Goal: Information Seeking & Learning: Learn about a topic

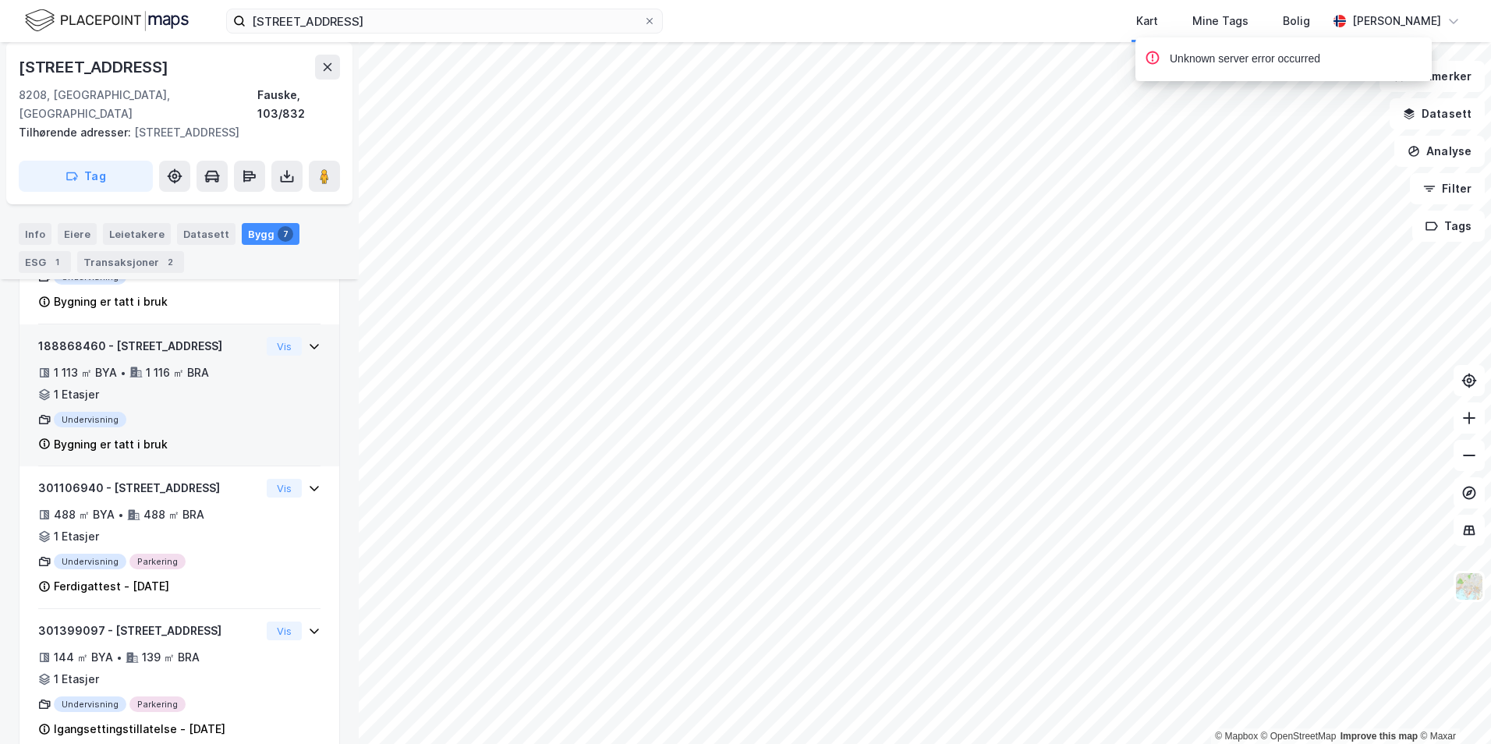
scroll to position [618, 0]
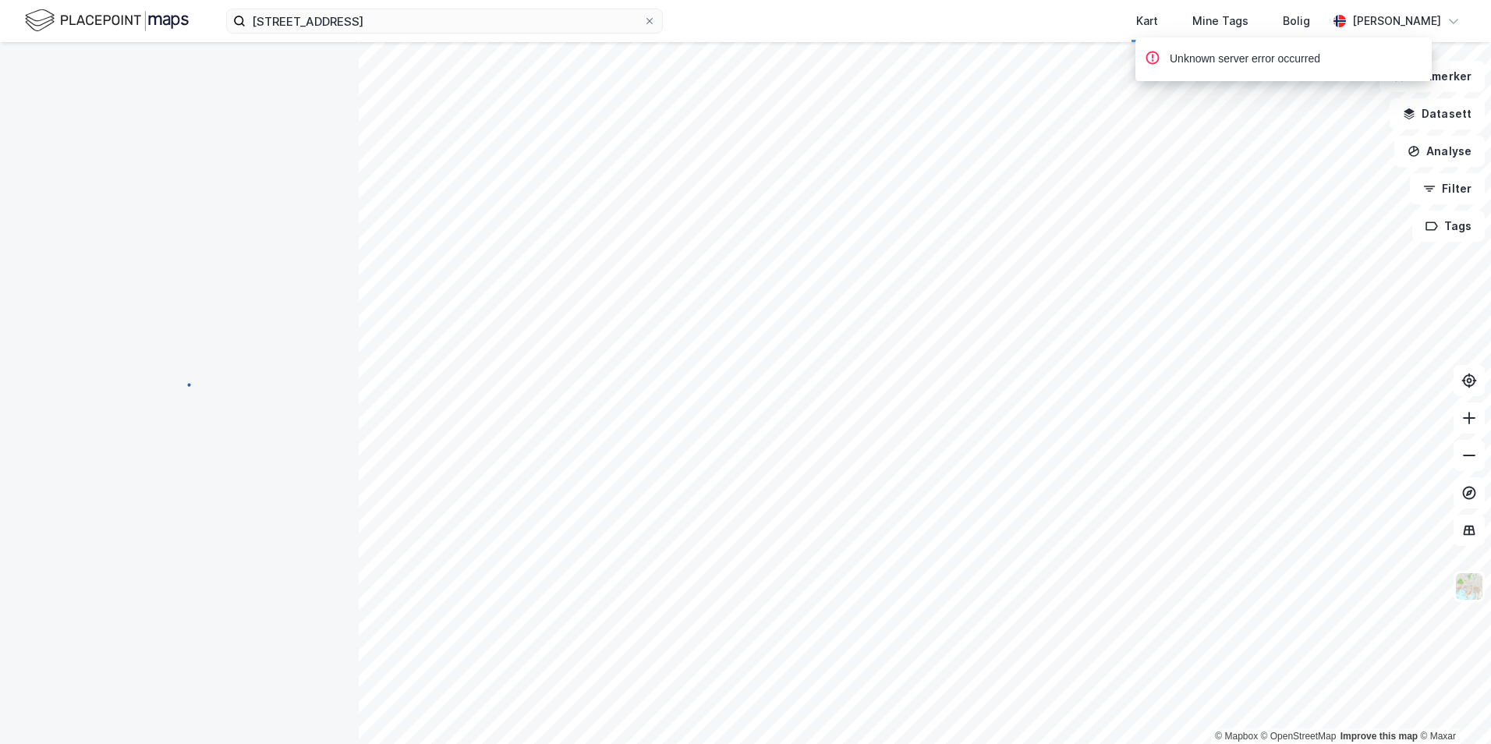
scroll to position [93, 0]
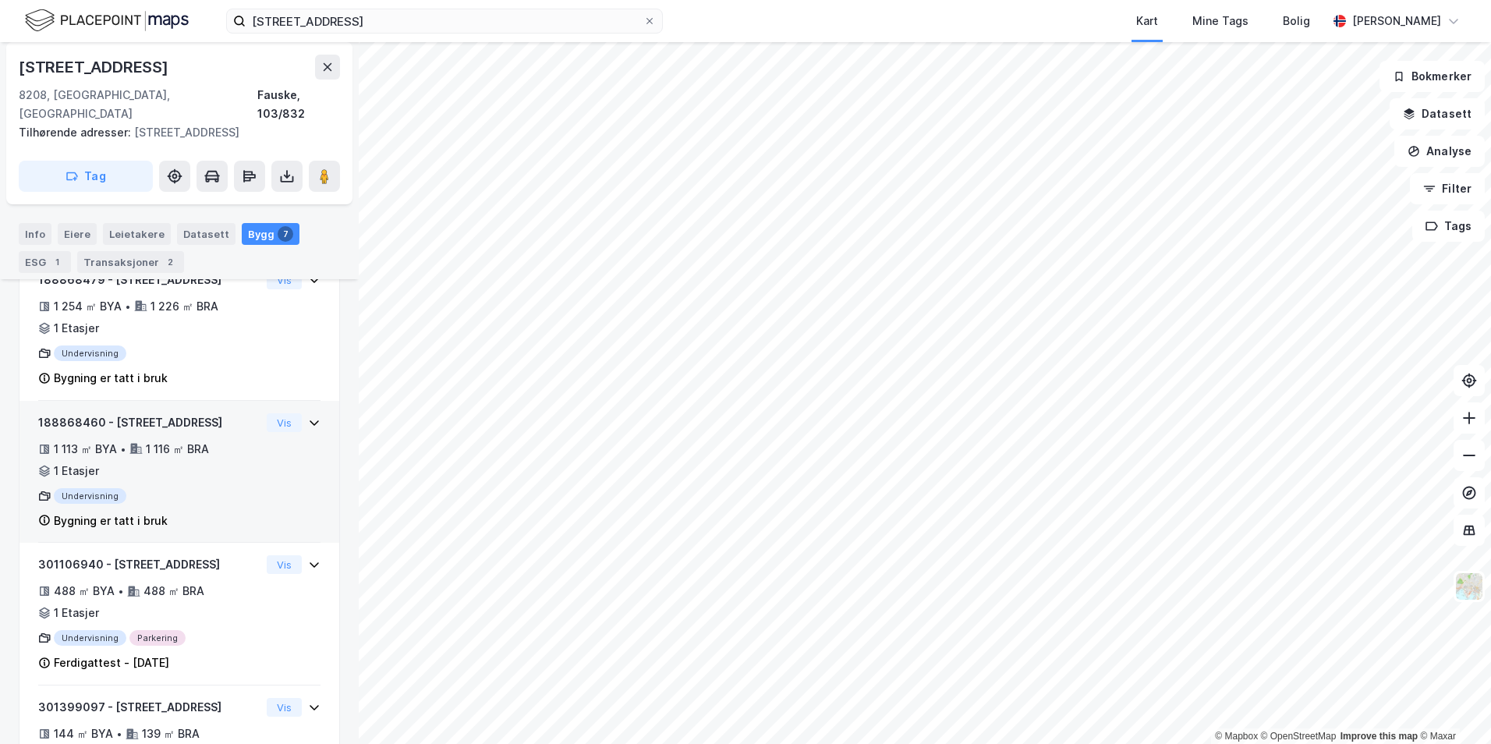
scroll to position [540, 0]
drag, startPoint x: 186, startPoint y: 423, endPoint x: 111, endPoint y: 422, distance: 74.9
click at [111, 422] on div "188868460 - [STREET_ADDRESS]" at bounding box center [149, 422] width 222 height 19
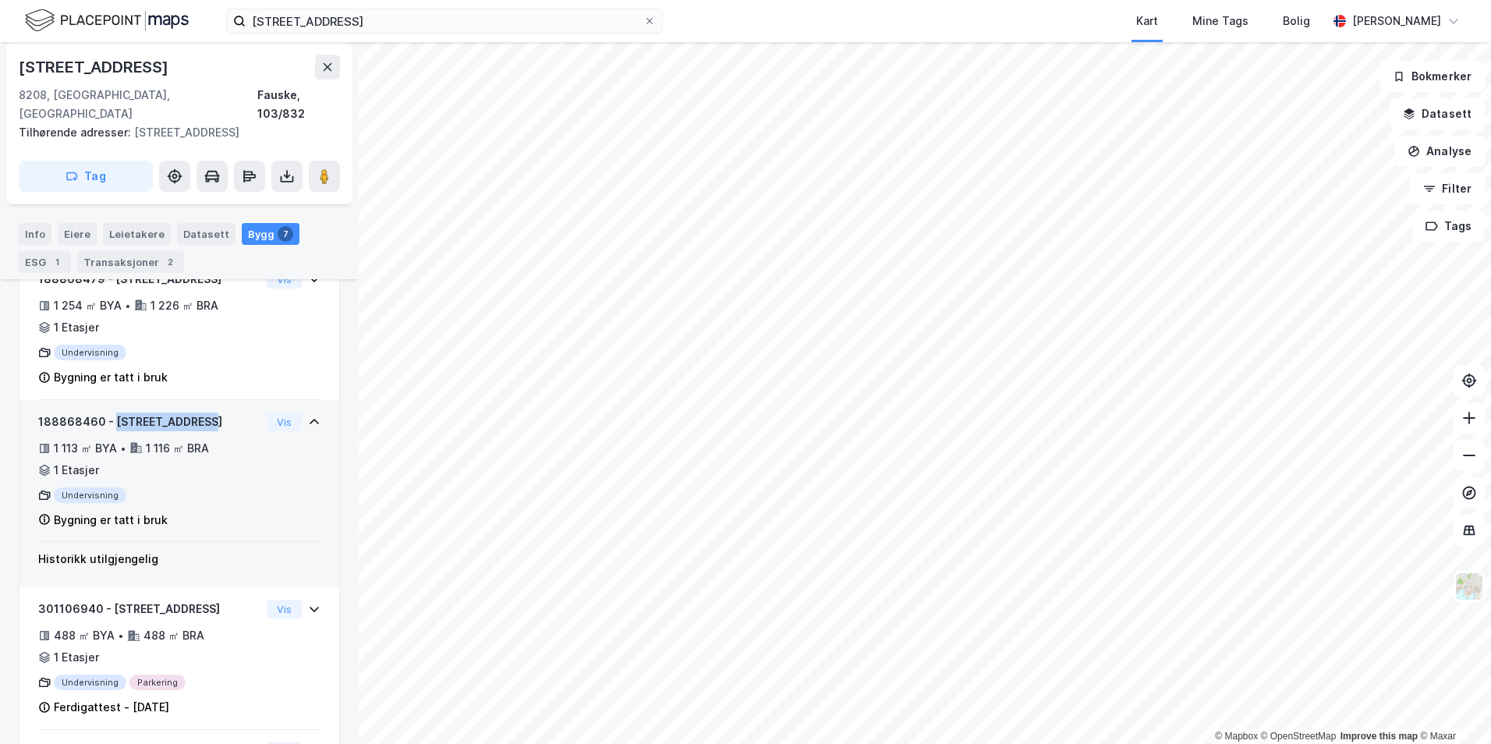
copy div "[STREET_ADDRESS]"
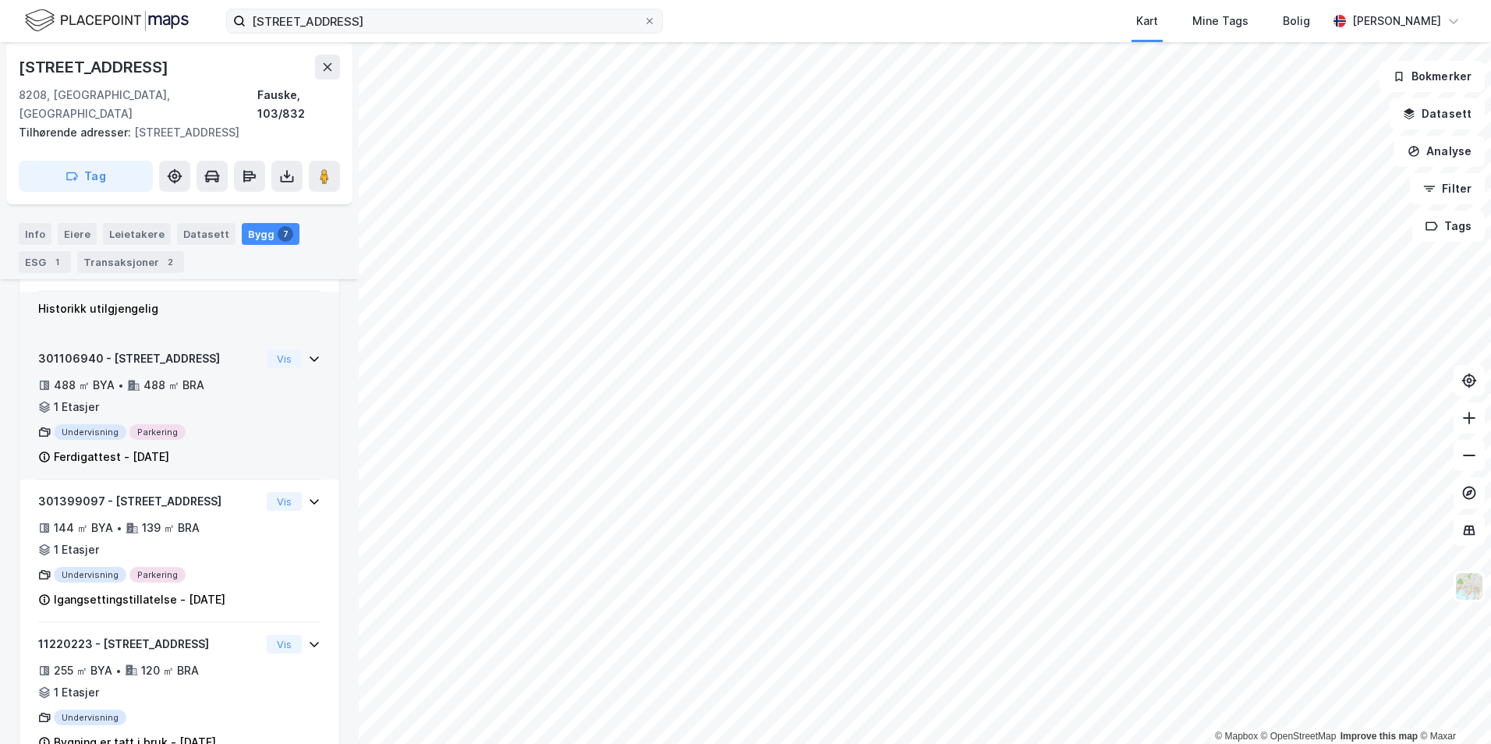
scroll to position [806, 0]
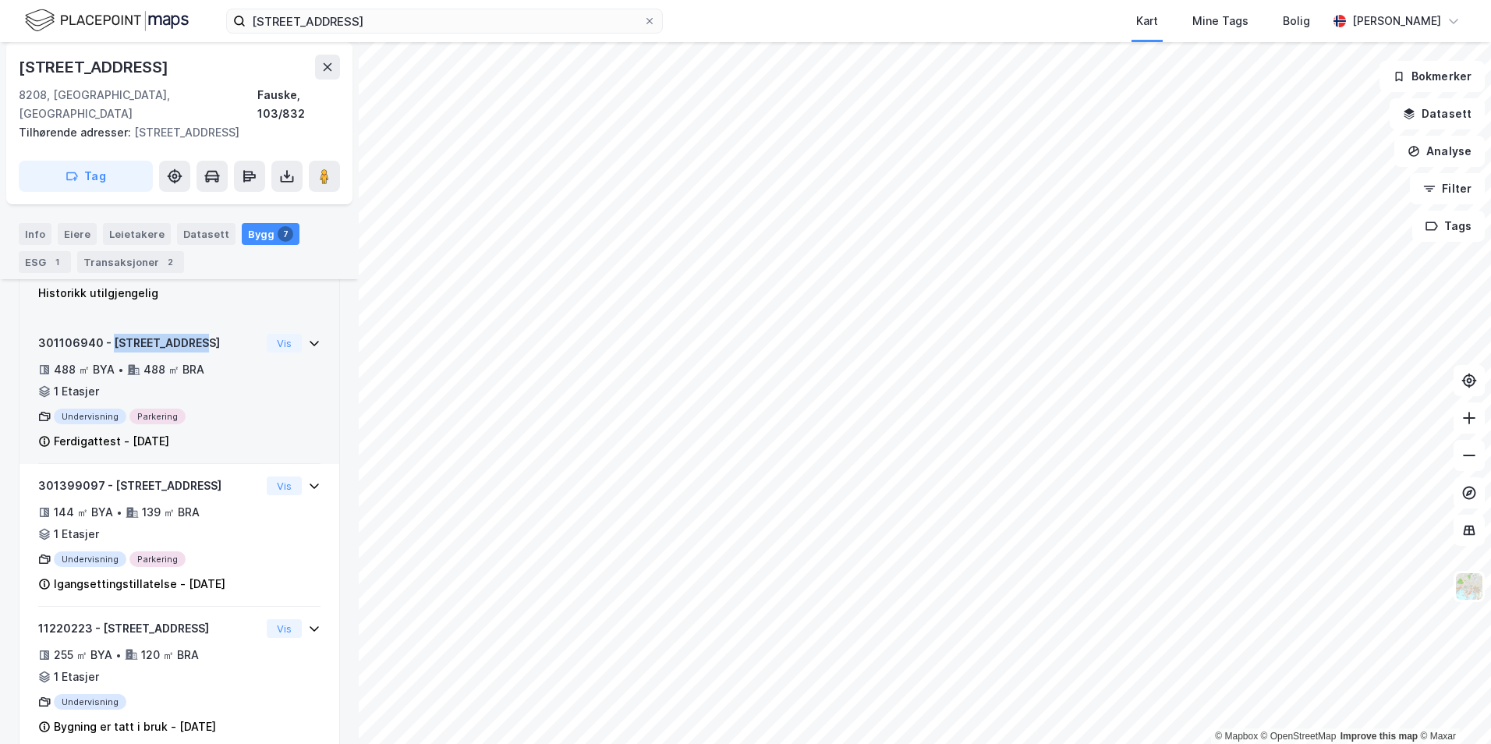
drag, startPoint x: 190, startPoint y: 342, endPoint x: 109, endPoint y: 342, distance: 81.1
click at [109, 342] on div "301106940 - [STREET_ADDRESS]" at bounding box center [149, 343] width 222 height 19
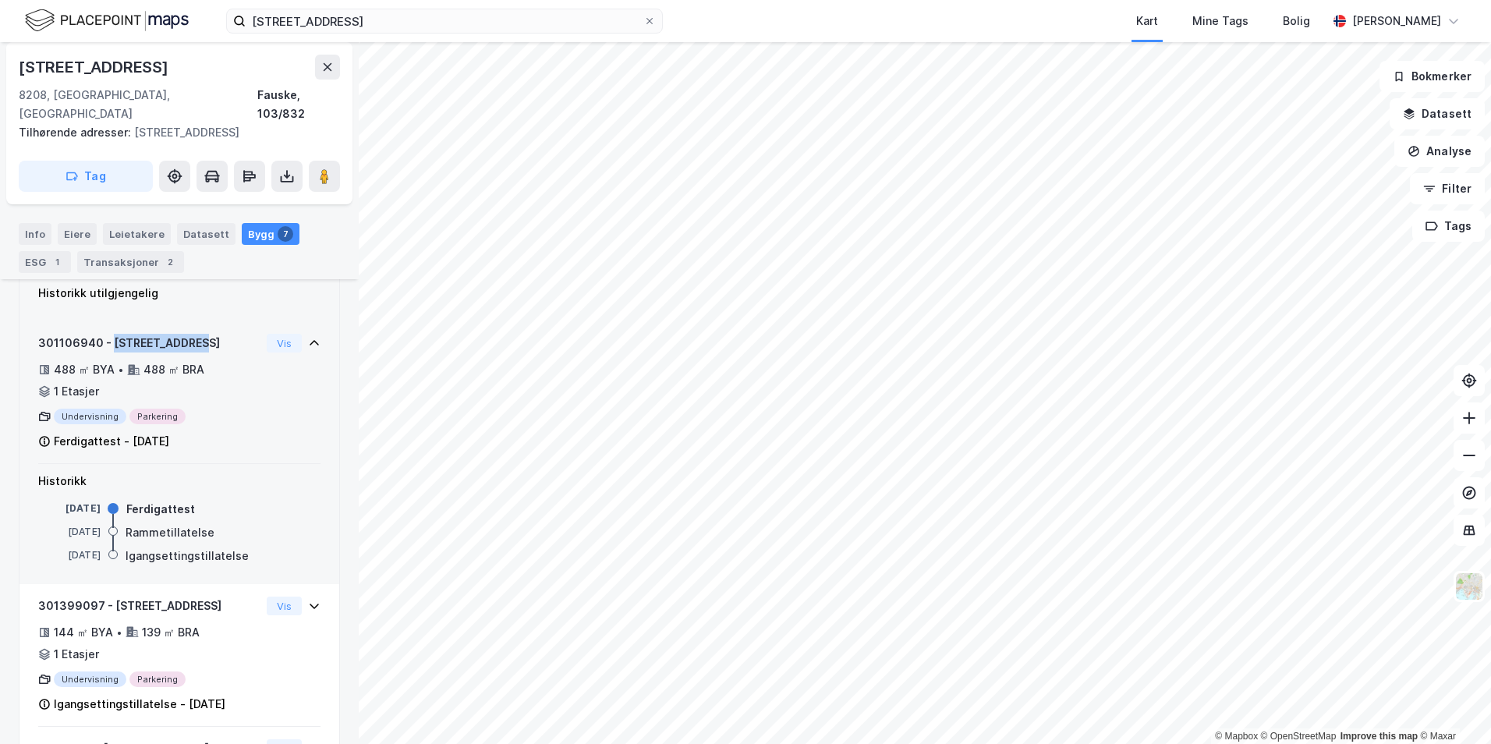
drag, startPoint x: 109, startPoint y: 342, endPoint x: 126, endPoint y: 342, distance: 16.4
copy div "[STREET_ADDRESS]"
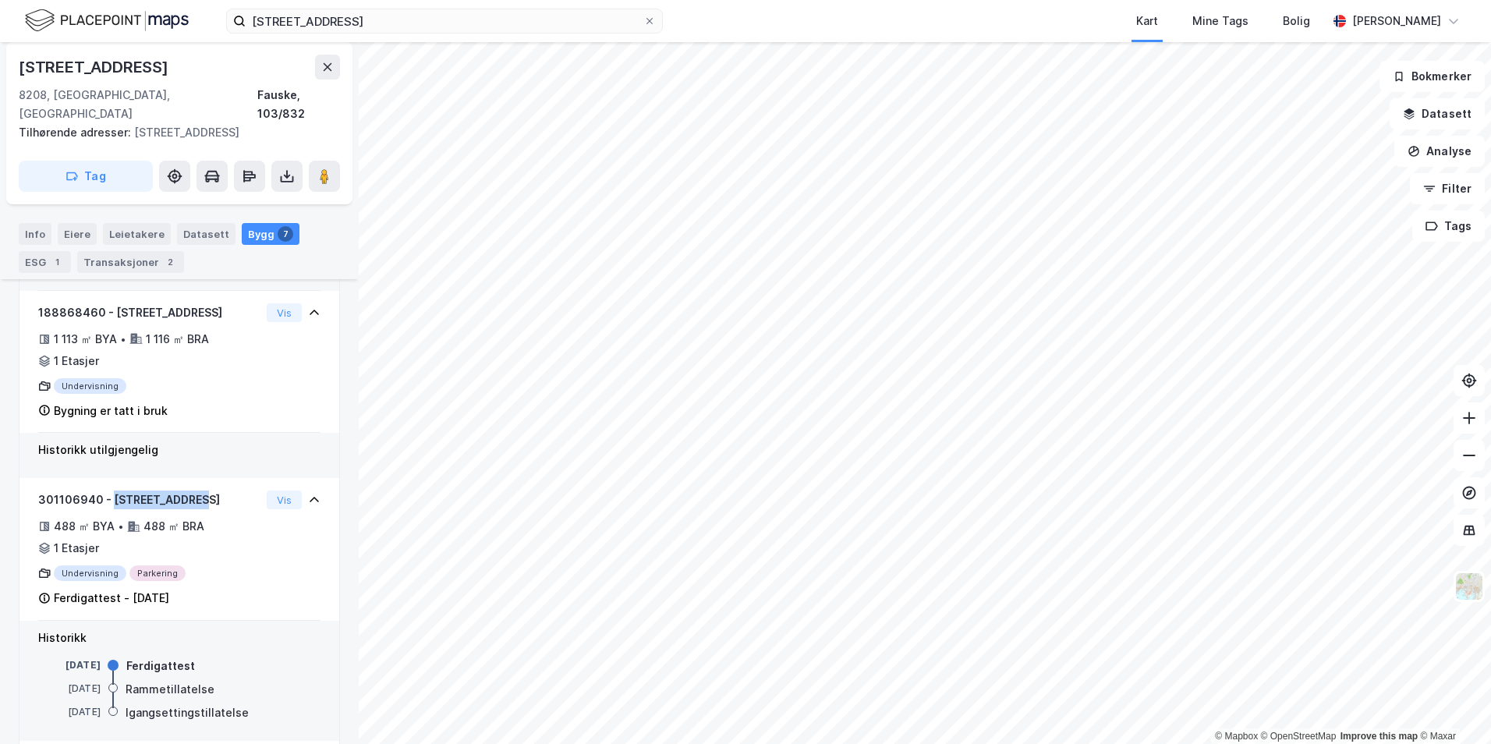
scroll to position [709, 0]
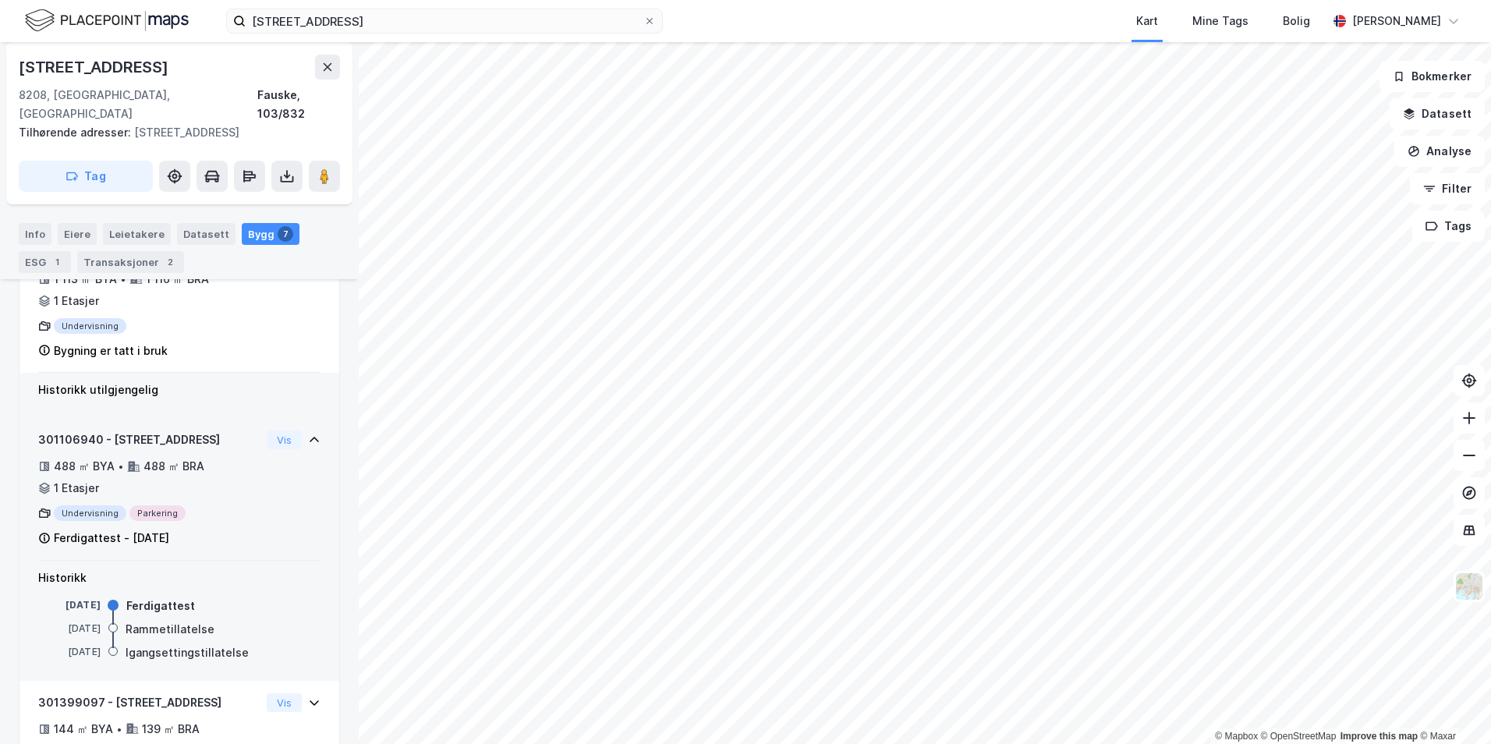
click at [214, 470] on div "488 ㎡ BYA • 488 ㎡ BRA • 1 Etasjer" at bounding box center [149, 477] width 222 height 41
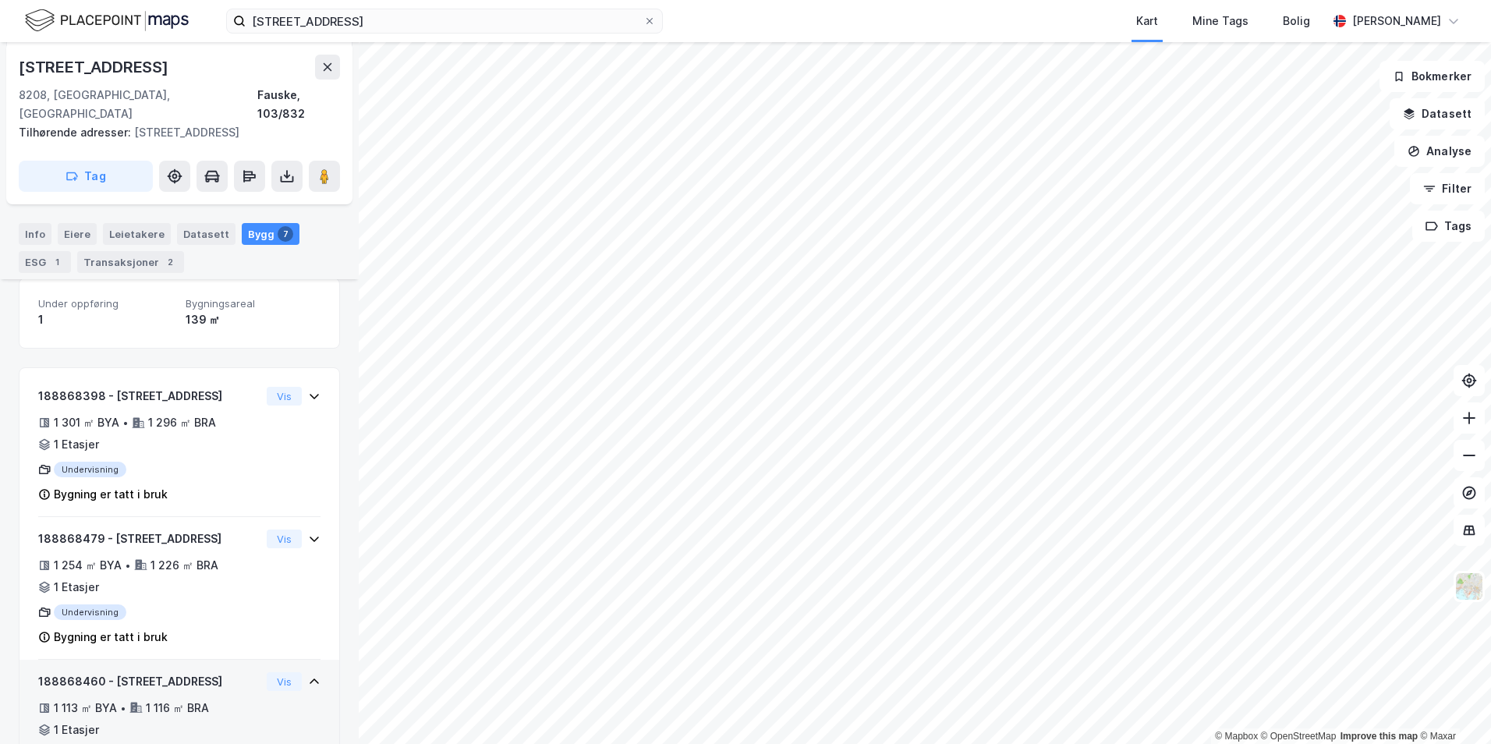
scroll to position [0, 0]
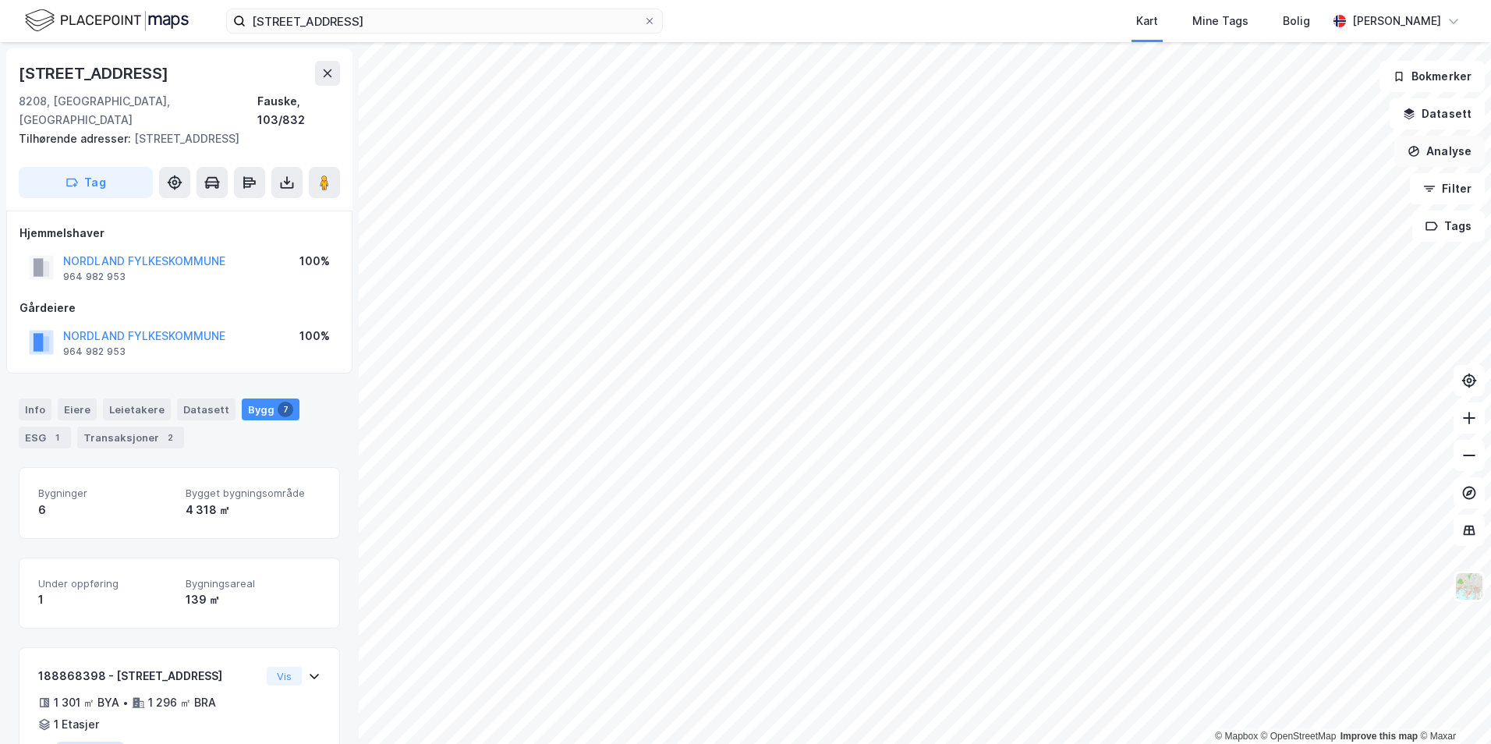
click at [1457, 157] on button "Analyse" at bounding box center [1439, 151] width 90 height 31
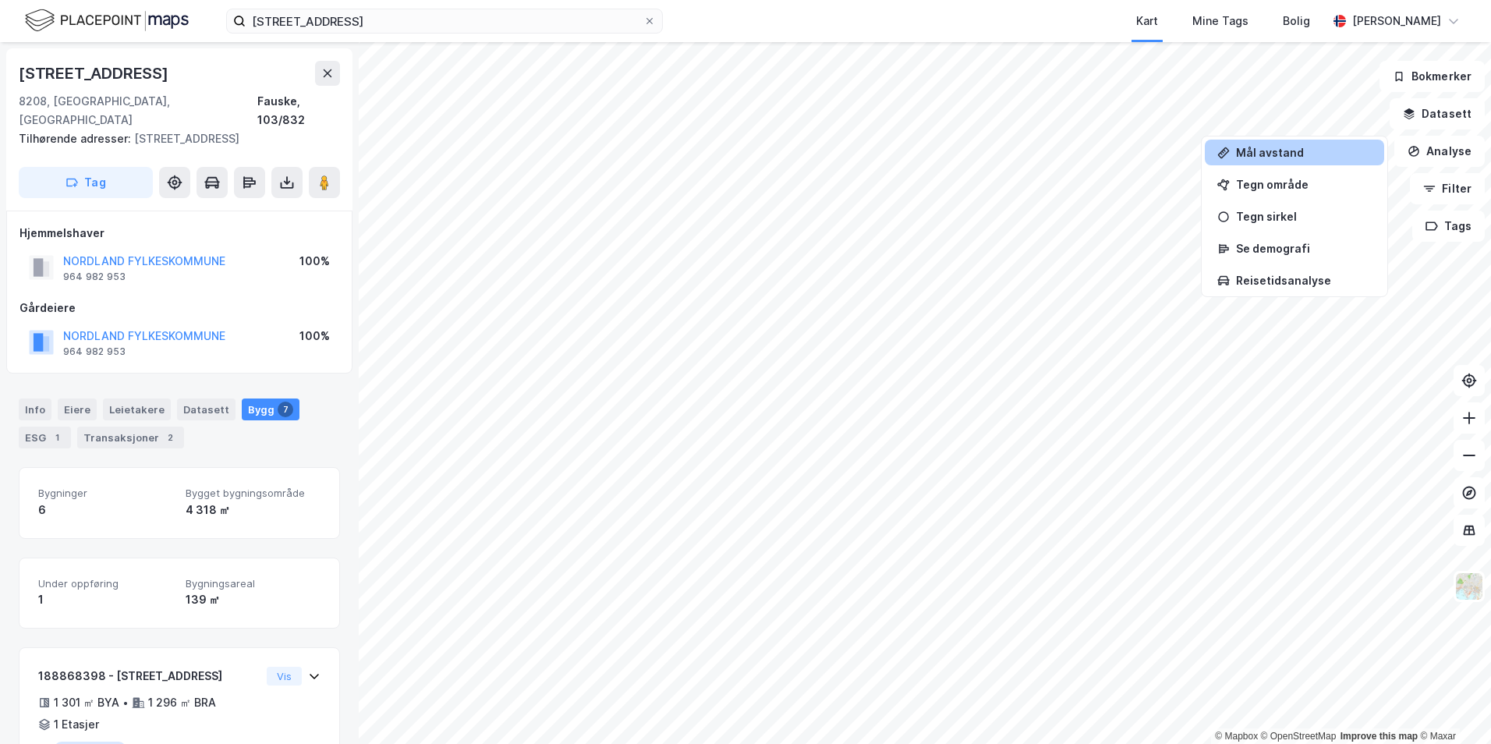
click at [1286, 158] on div "Mål avstand" at bounding box center [1304, 152] width 136 height 13
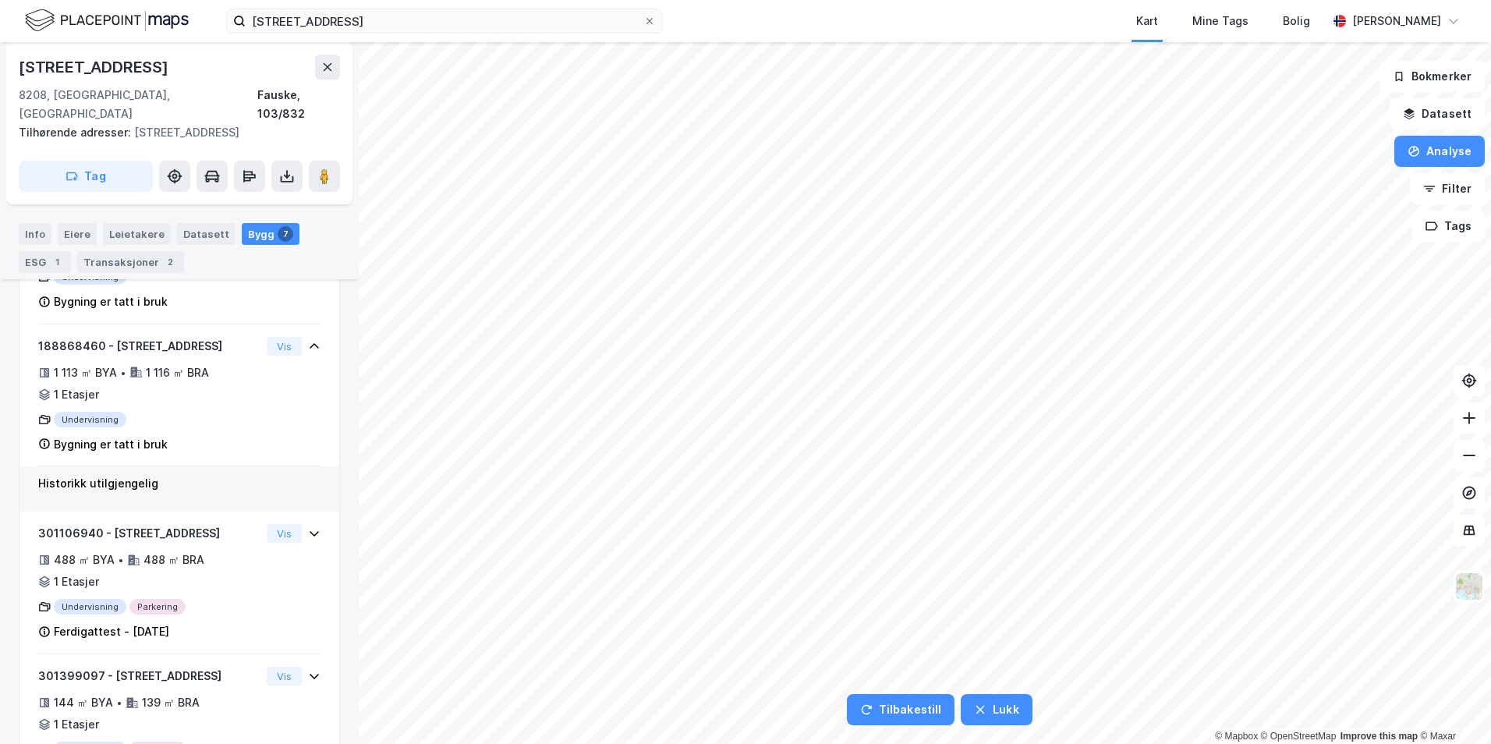
scroll to position [618, 0]
click at [708, 221] on div "14,6m" at bounding box center [708, 209] width 22 height 45
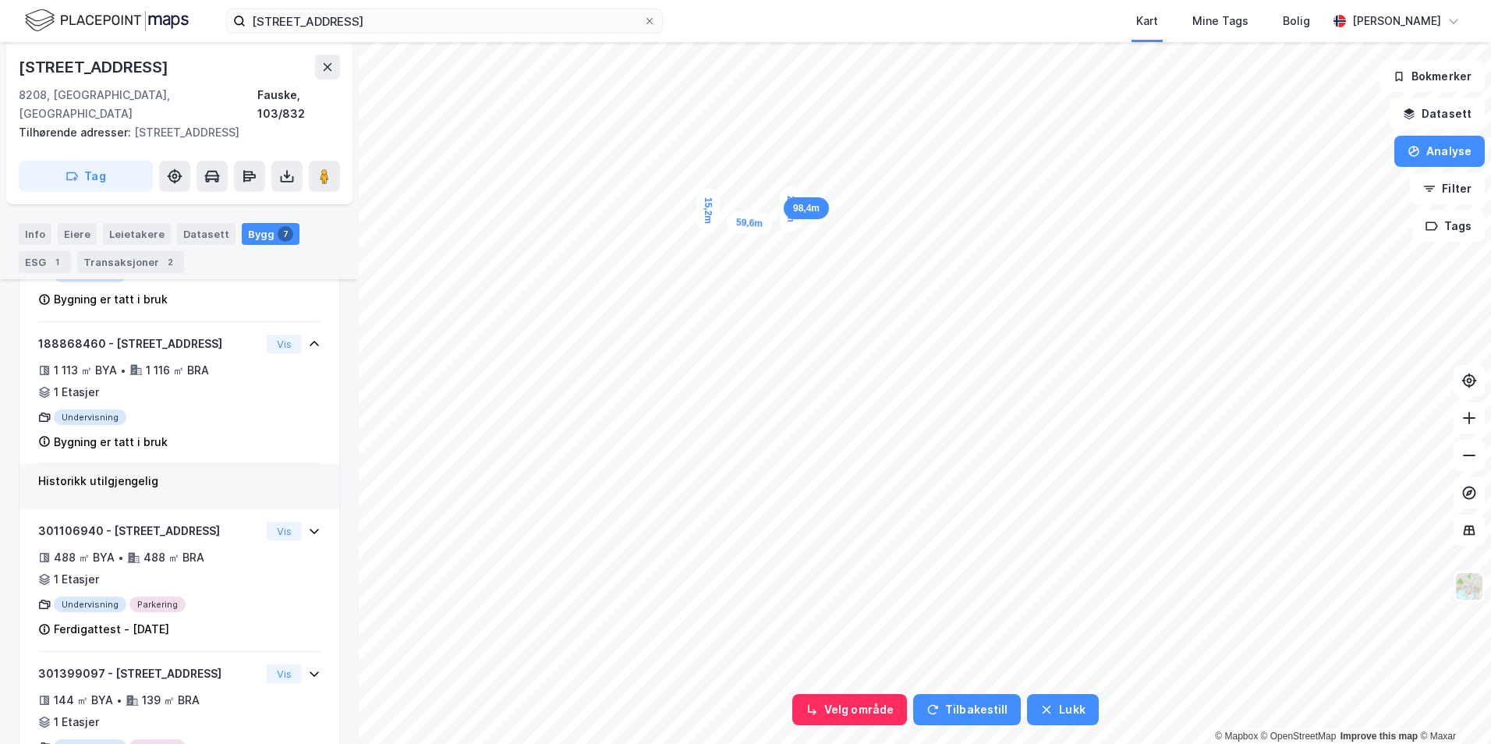
click at [791, 192] on div "23,6m" at bounding box center [791, 208] width 22 height 45
click at [707, 197] on div "15,2m" at bounding box center [708, 210] width 22 height 45
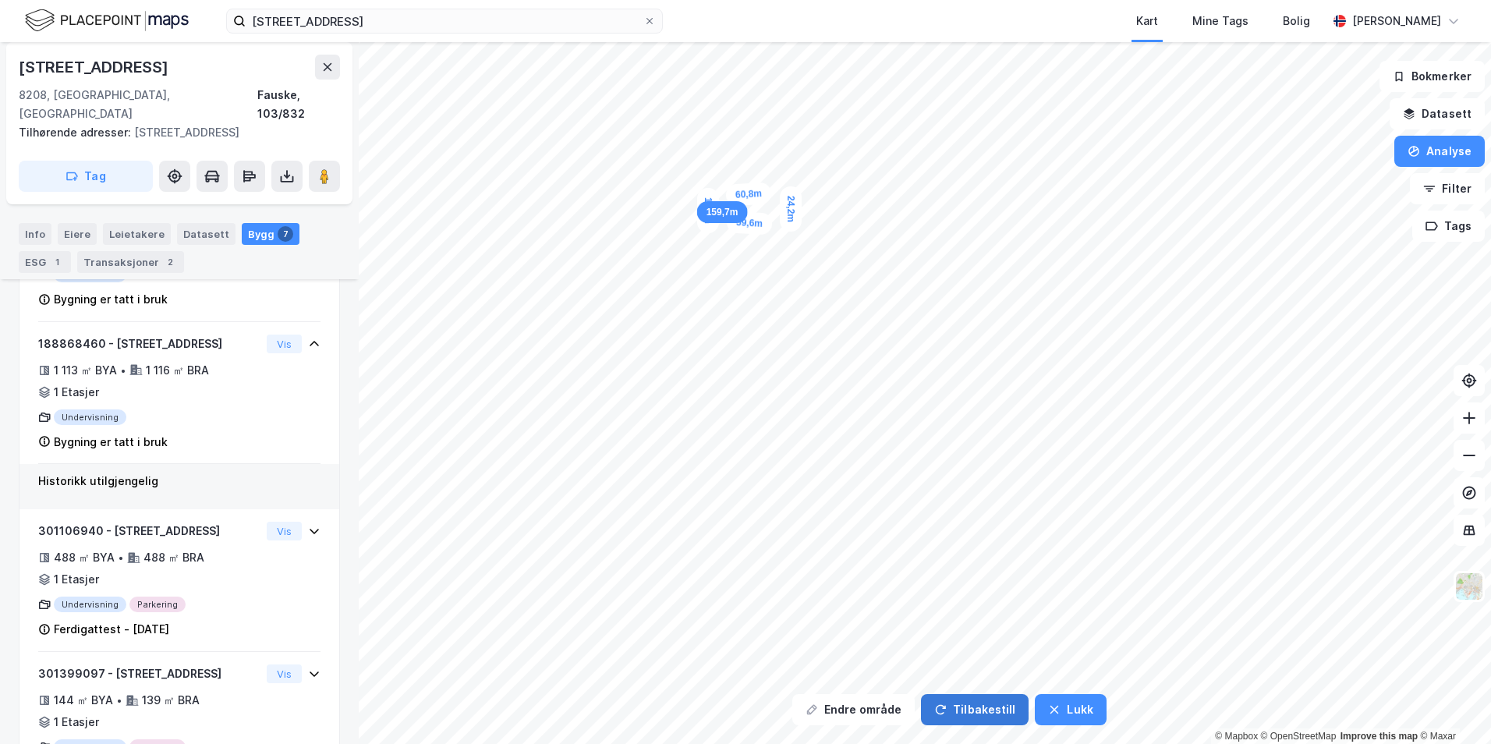
click at [1004, 712] on button "Tilbakestill" at bounding box center [975, 709] width 108 height 31
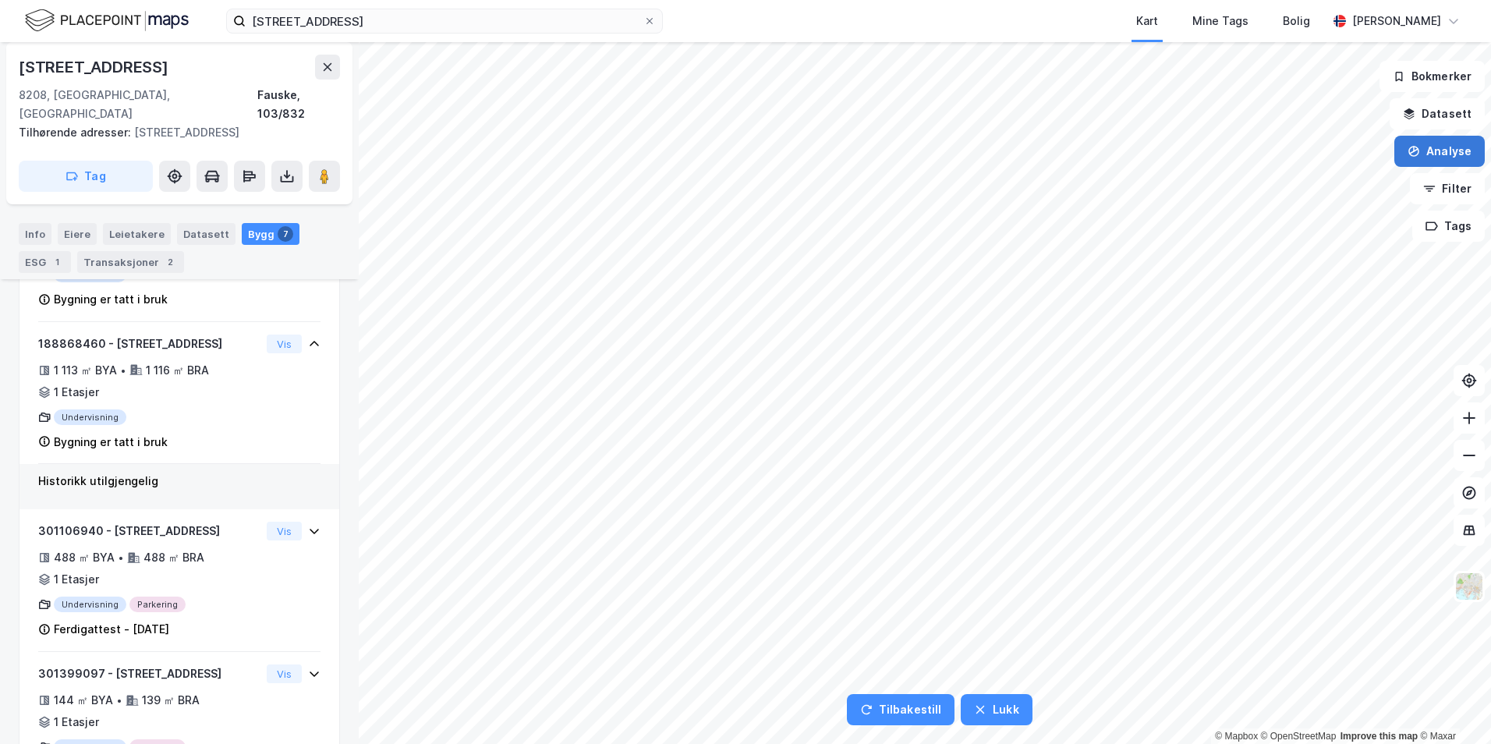
click at [1419, 150] on icon "button" at bounding box center [1413, 151] width 9 height 6
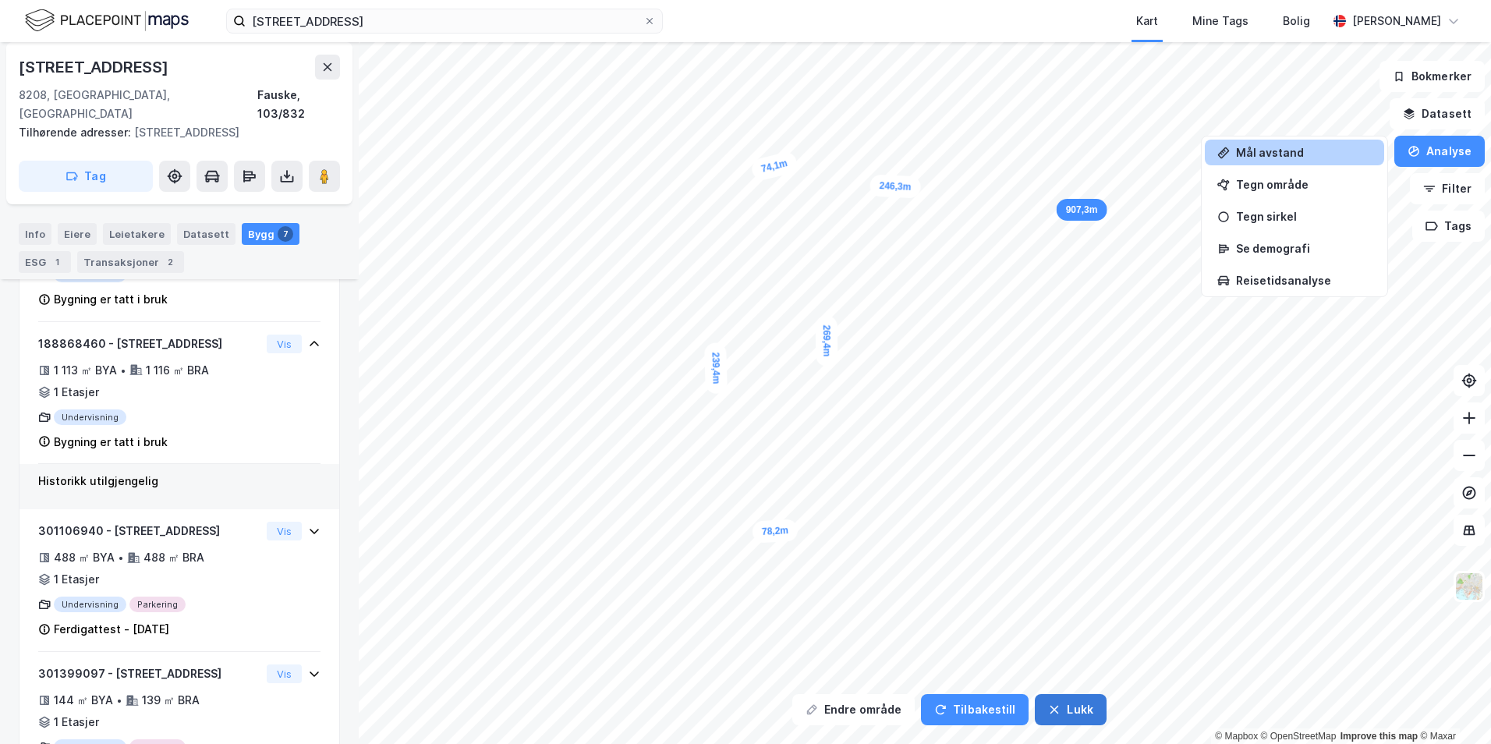
click at [1041, 712] on button "Lukk" at bounding box center [1070, 709] width 71 height 31
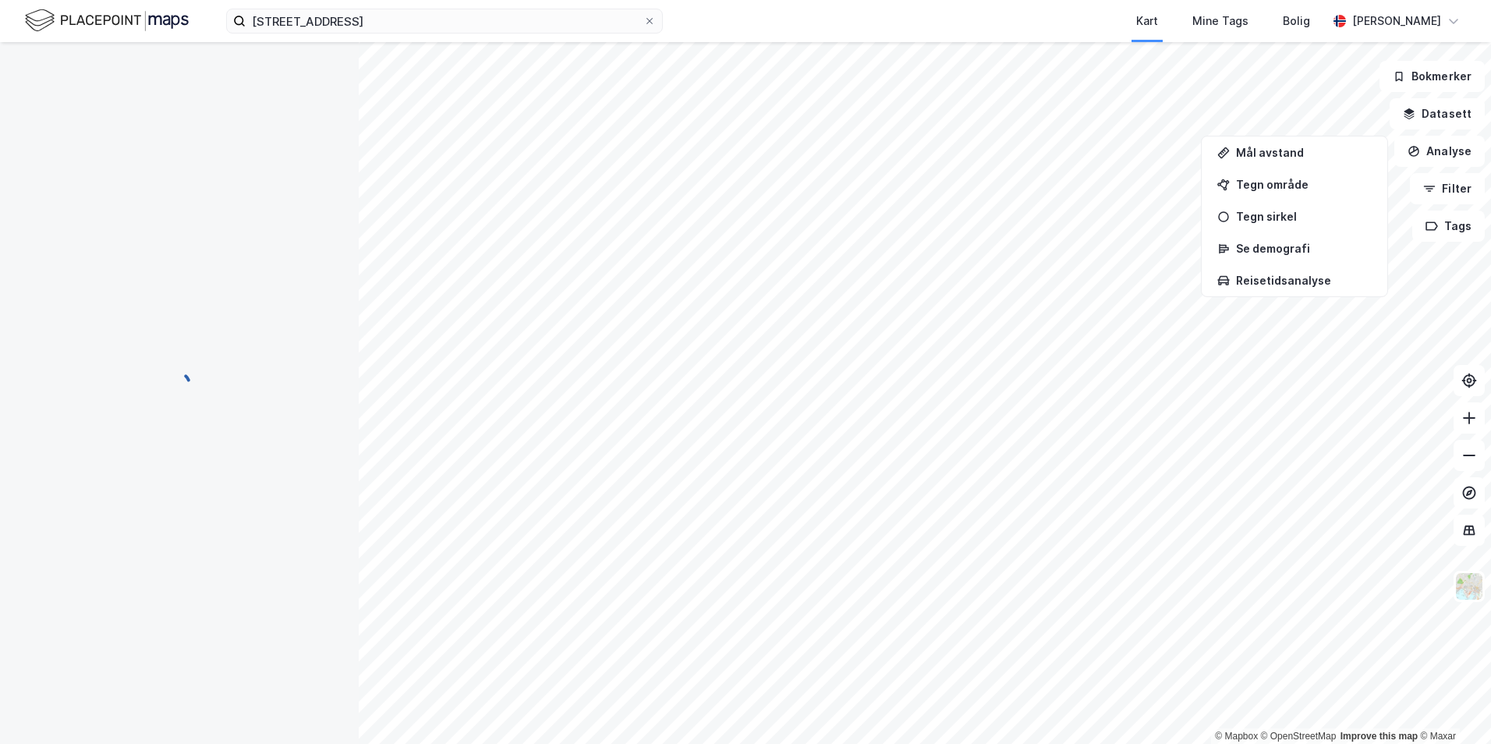
scroll to position [0, 0]
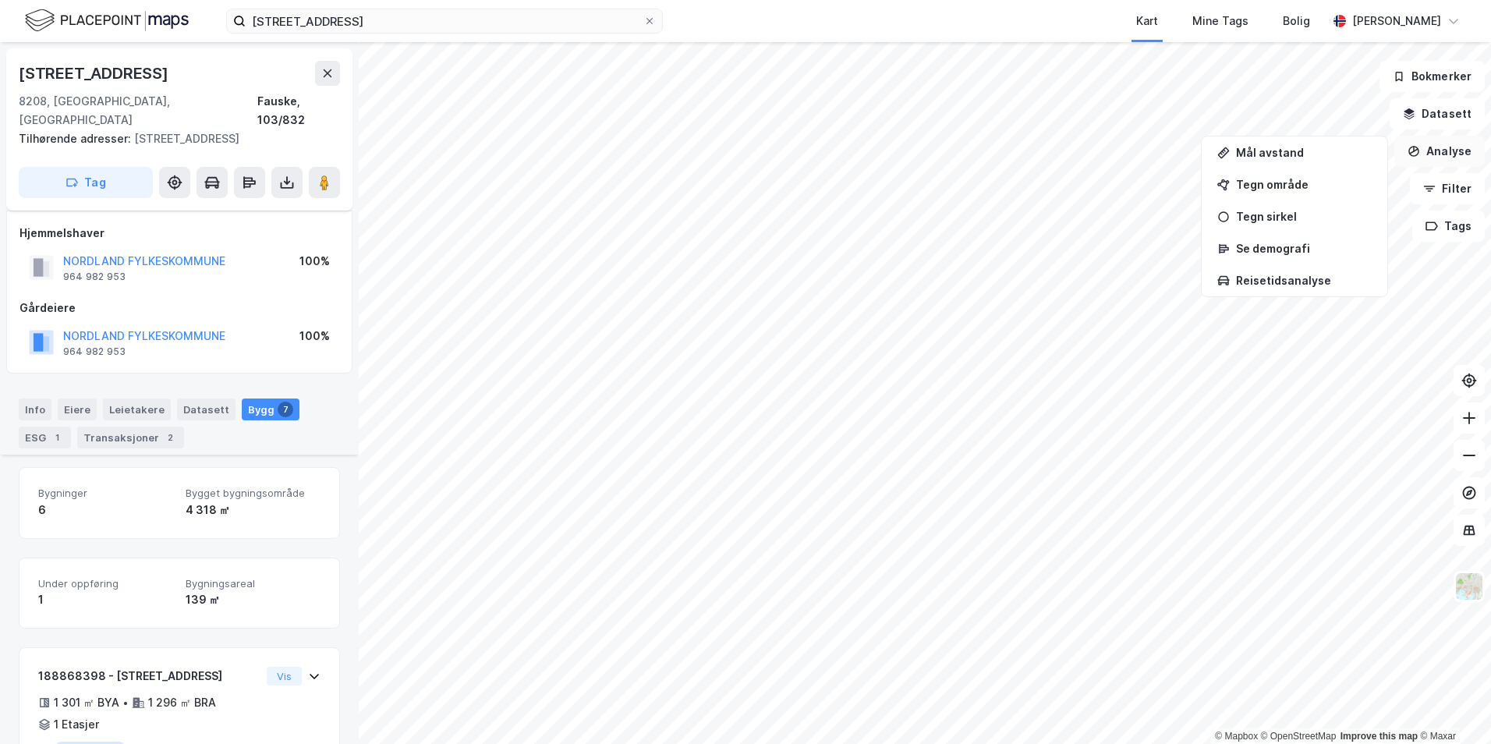
click at [1457, 144] on button "Analyse" at bounding box center [1439, 151] width 90 height 31
